Goal: Information Seeking & Learning: Learn about a topic

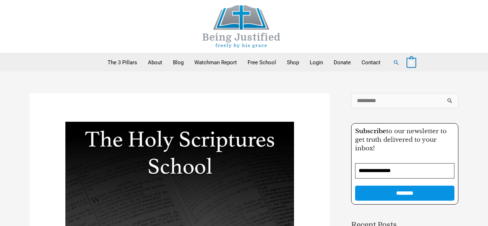
click at [317, 67] on link "Login" at bounding box center [316, 63] width 24 height 18
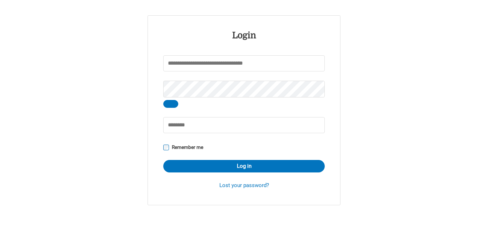
scroll to position [109, 0]
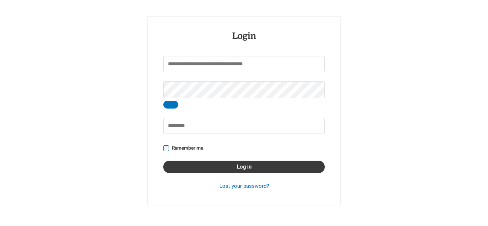
type input "******"
click at [206, 167] on button "Log in" at bounding box center [244, 167] width 162 height 13
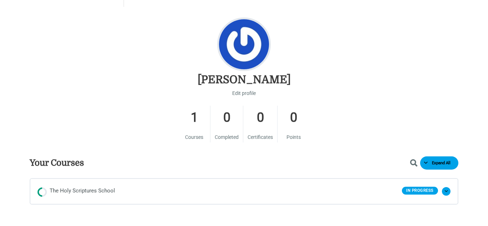
scroll to position [292, 0]
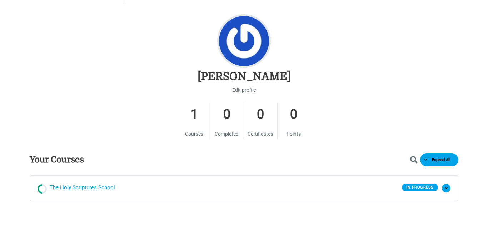
click at [69, 190] on span "The Holy Scriptures School" at bounding box center [82, 188] width 65 height 11
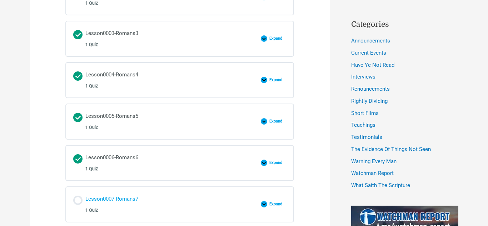
scroll to position [451, 0]
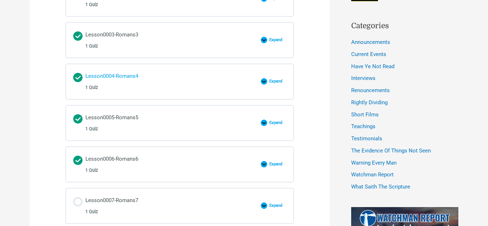
click at [113, 80] on div "Lesson0004-Romans4 1 Quiz" at bounding box center [111, 81] width 53 height 20
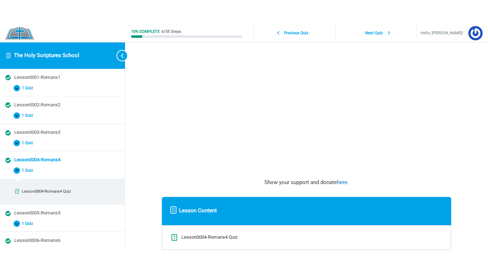
scroll to position [84, 0]
